Goal: Use online tool/utility: Utilize a website feature to perform a specific function

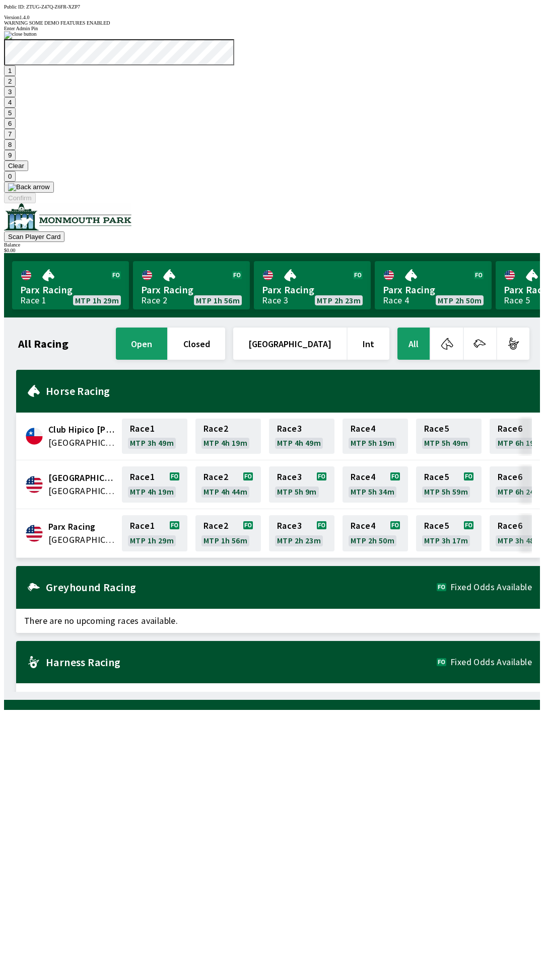
click at [16, 139] on button "7" at bounding box center [10, 134] width 12 height 11
click at [16, 97] on button "3" at bounding box center [10, 92] width 12 height 11
click at [36, 203] on button "Confirm" at bounding box center [20, 198] width 32 height 11
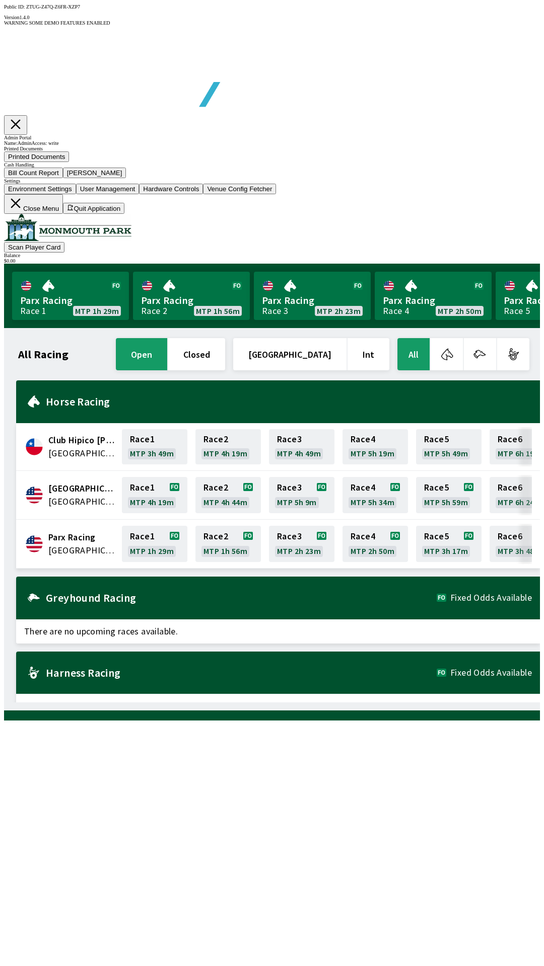
click at [63, 178] on button "Bill Count Report" at bounding box center [33, 173] width 59 height 11
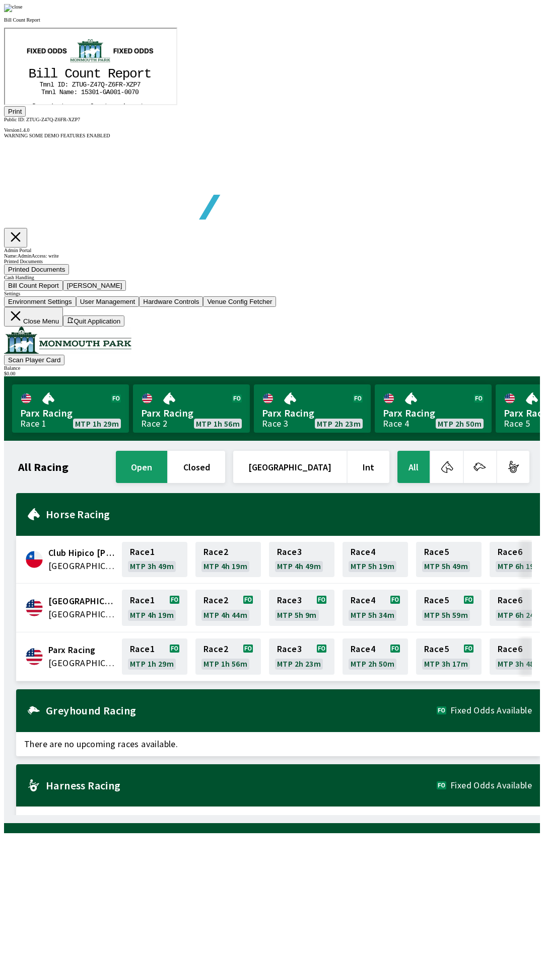
scroll to position [118, 0]
click at [26, 117] on button "Print" at bounding box center [15, 111] width 22 height 11
click at [468, 12] on div at bounding box center [272, 8] width 536 height 8
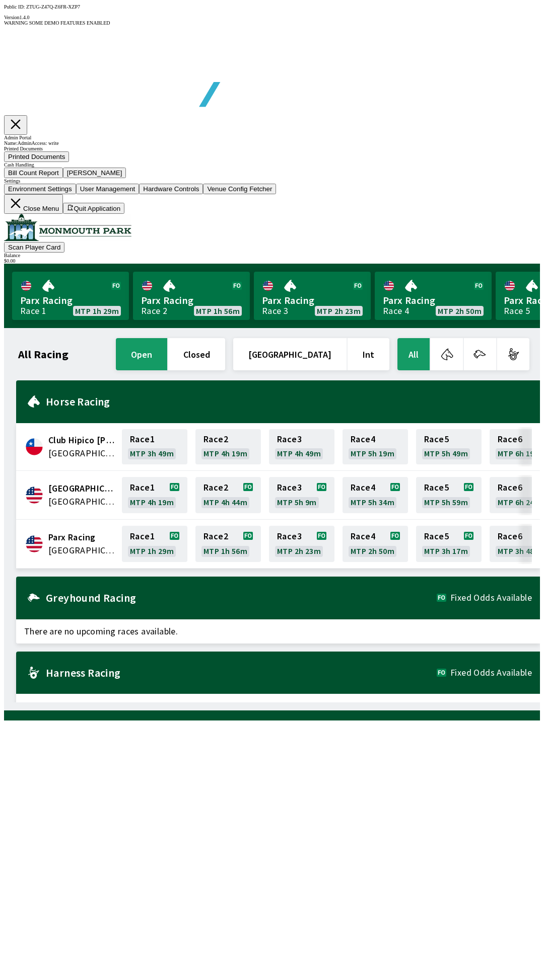
click at [126, 178] on button "[PERSON_NAME]" at bounding box center [94, 173] width 63 height 11
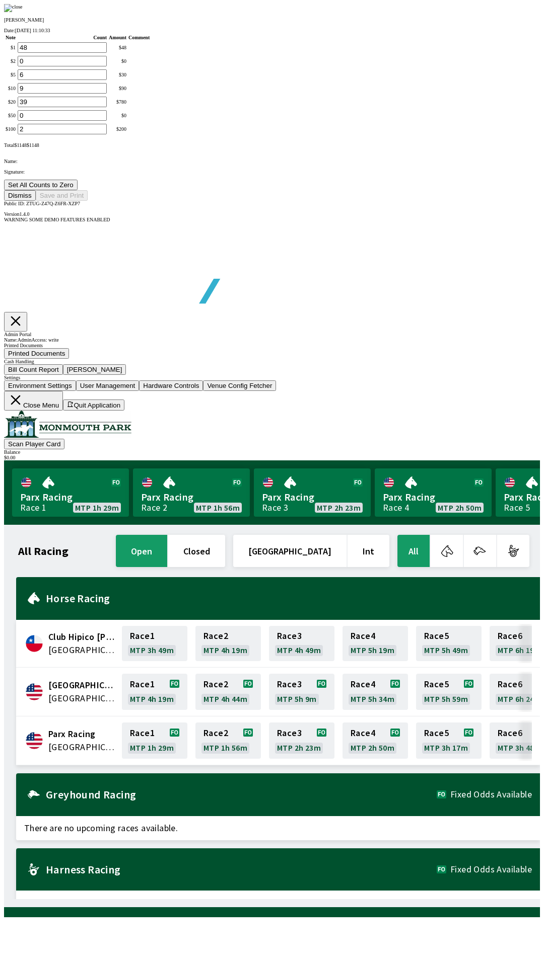
click at [78, 190] on button "Set All Counts to Zero" at bounding box center [40, 185] width 73 height 11
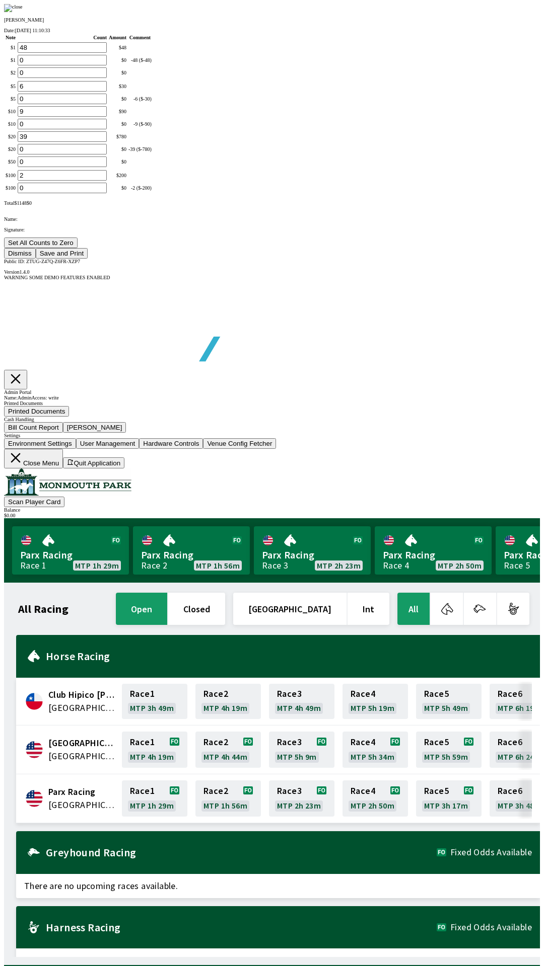
click at [88, 259] on button "Save and Print" at bounding box center [62, 253] width 52 height 11
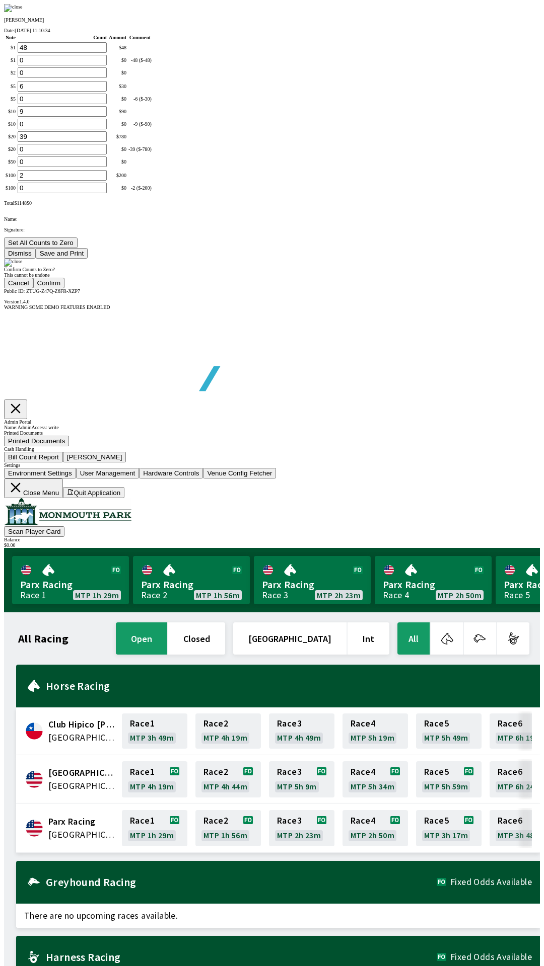
click at [65, 288] on button "Confirm" at bounding box center [49, 283] width 32 height 11
type input "0"
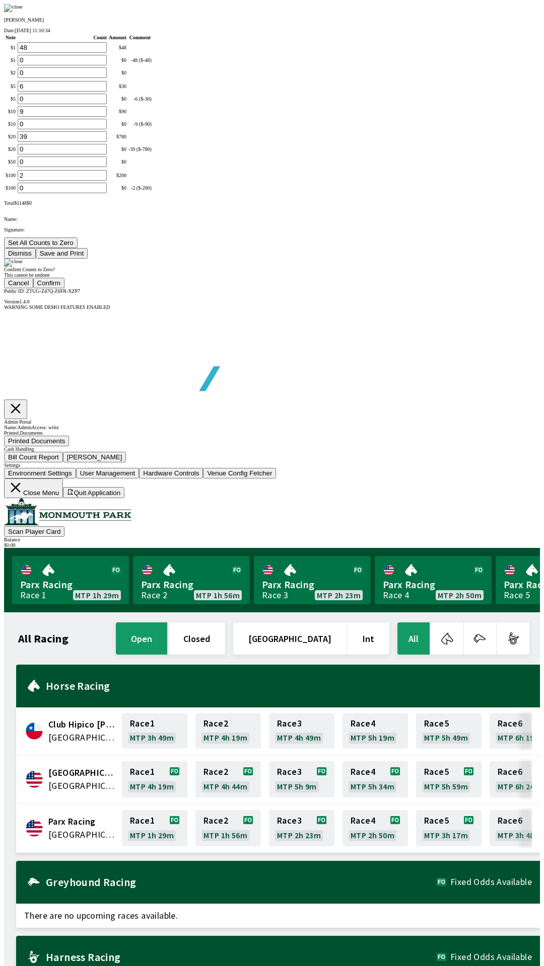
type input "0"
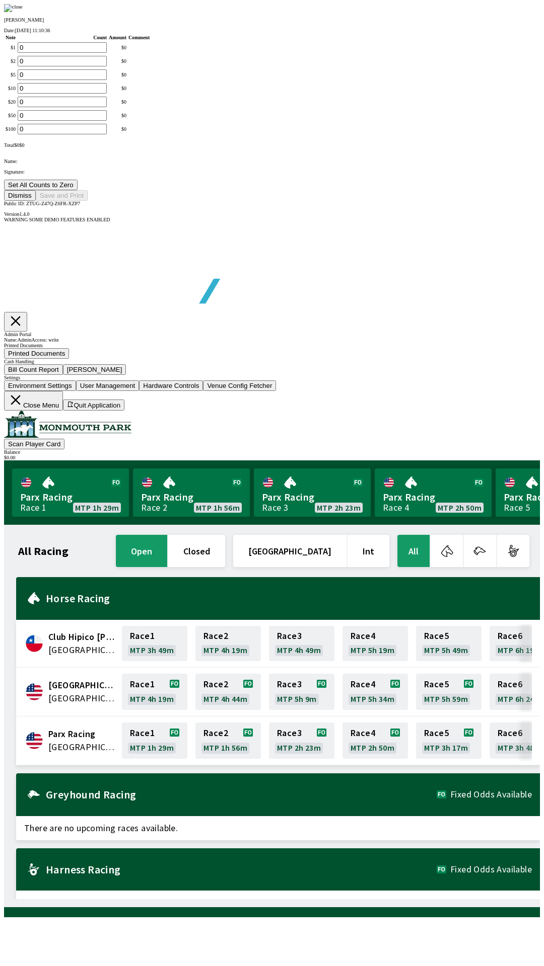
click at [36, 201] on button "Dismiss" at bounding box center [20, 195] width 32 height 11
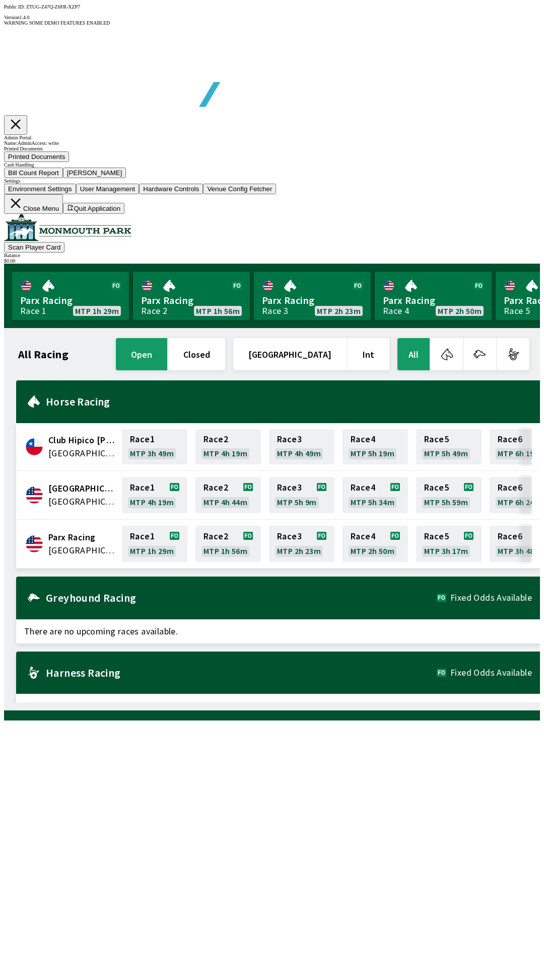
click at [63, 214] on button "Close Menu" at bounding box center [33, 204] width 59 height 20
